Goal: Navigation & Orientation: Find specific page/section

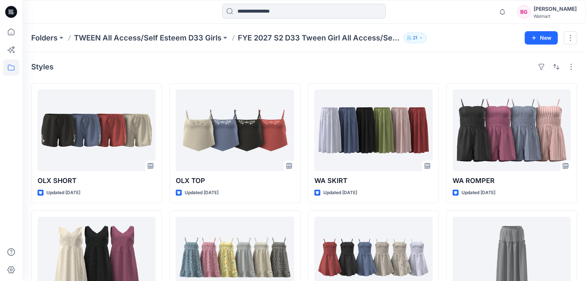
scroll to position [58, 0]
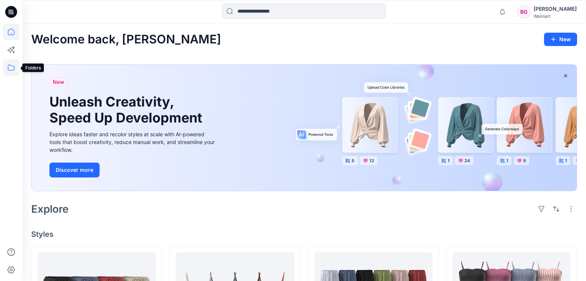
click at [15, 70] on icon at bounding box center [11, 67] width 16 height 16
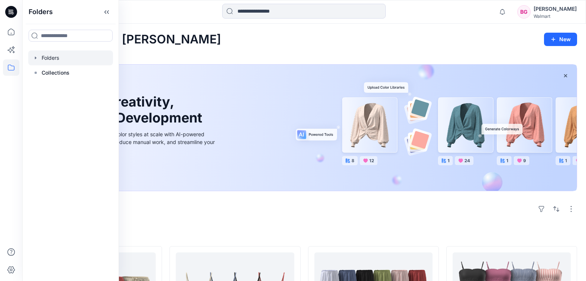
click at [42, 58] on div at bounding box center [70, 58] width 85 height 15
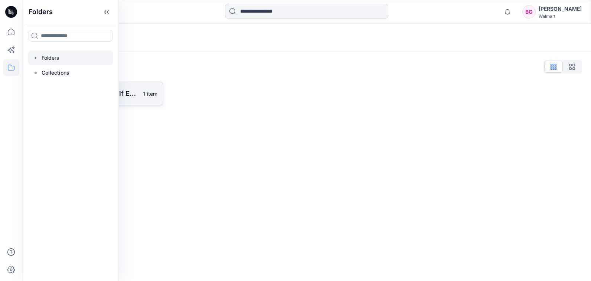
click at [119, 81] on div "Folders List TWEEN All Access/Self Esteem D33 Girls 1 item" at bounding box center [306, 83] width 569 height 62
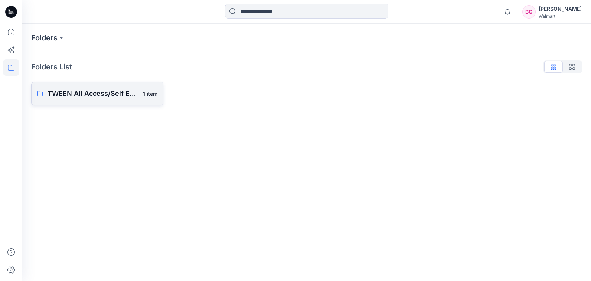
click at [132, 90] on p "TWEEN All Access/Self Esteem D33 Girls" at bounding box center [93, 93] width 91 height 10
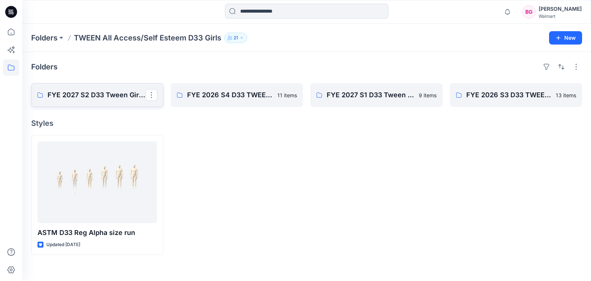
click at [117, 98] on p "FYE 2027 S2 D33 Tween Girl All Access/Self Esteem" at bounding box center [97, 95] width 98 height 10
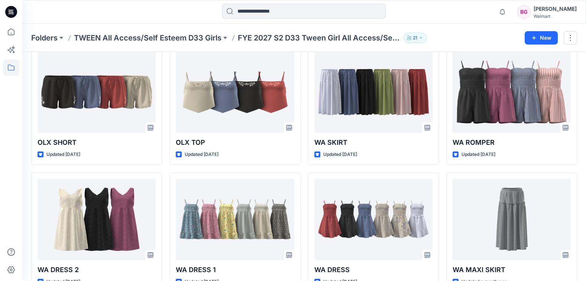
scroll to position [58, 0]
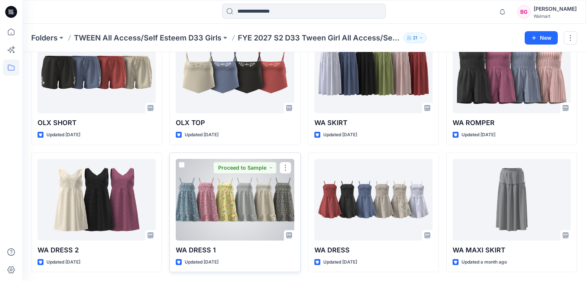
click at [255, 189] on div at bounding box center [235, 200] width 118 height 82
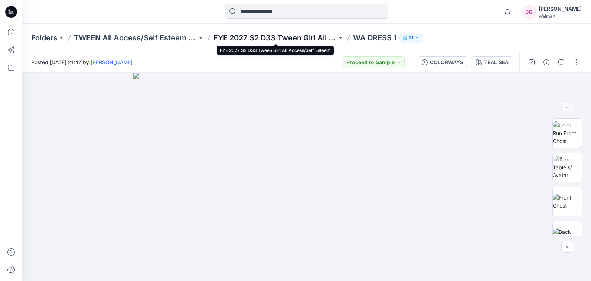
click at [307, 40] on p "FYE 2027 S2 D33 Tween Girl All Access/Self Esteem" at bounding box center [275, 38] width 123 height 10
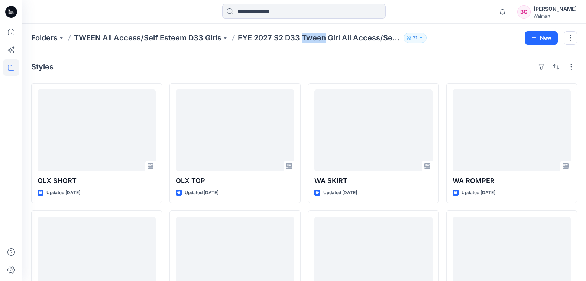
click at [307, 40] on p "FYE 2027 S2 D33 Tween Girl All Access/Self Esteem" at bounding box center [319, 38] width 163 height 10
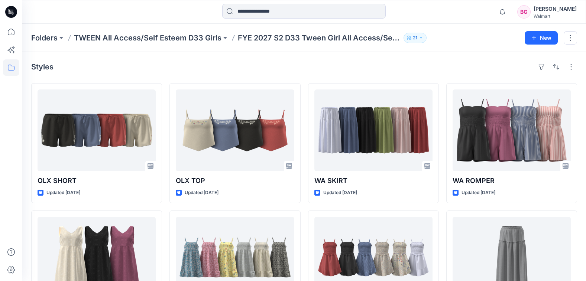
click at [432, 63] on div "Styles" at bounding box center [304, 67] width 546 height 12
